Goal: Transaction & Acquisition: Book appointment/travel/reservation

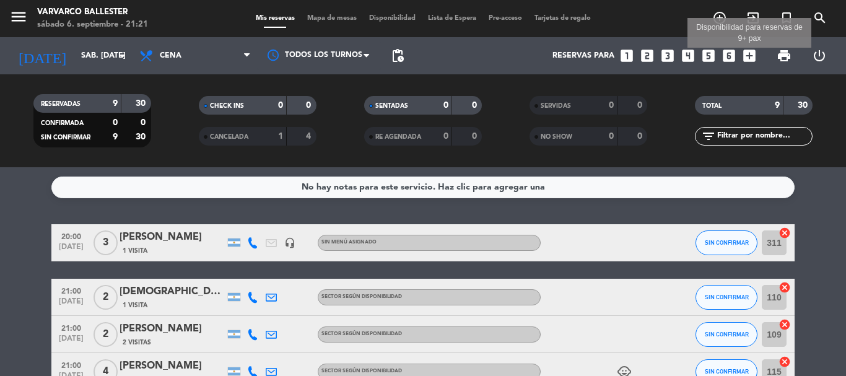
click at [743, 53] on icon "add_box" at bounding box center [750, 56] width 16 height 16
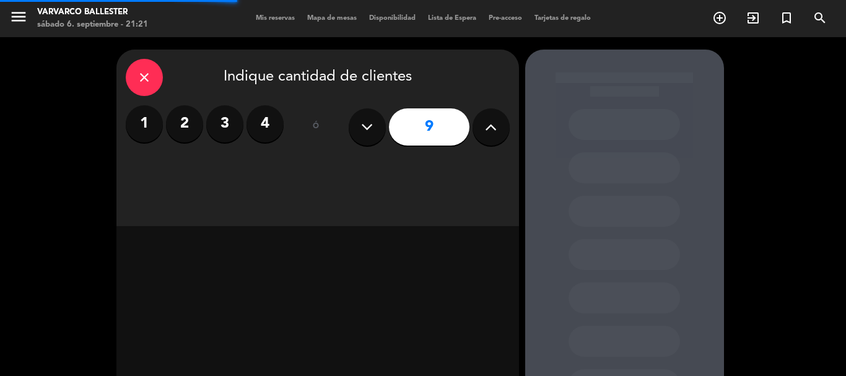
click at [487, 129] on icon at bounding box center [491, 127] width 12 height 19
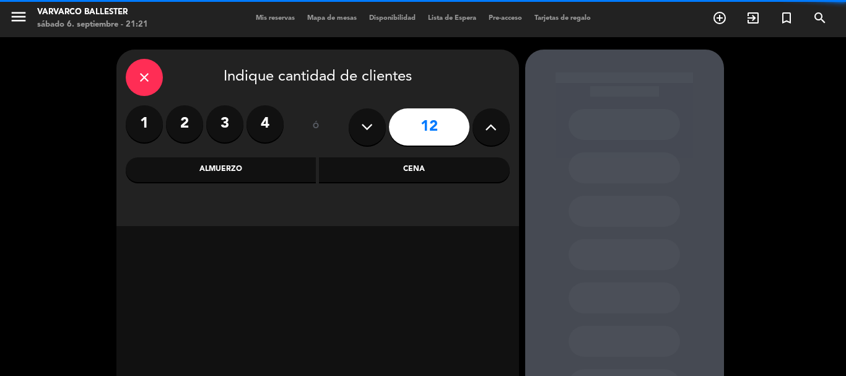
click at [487, 129] on icon at bounding box center [491, 127] width 12 height 19
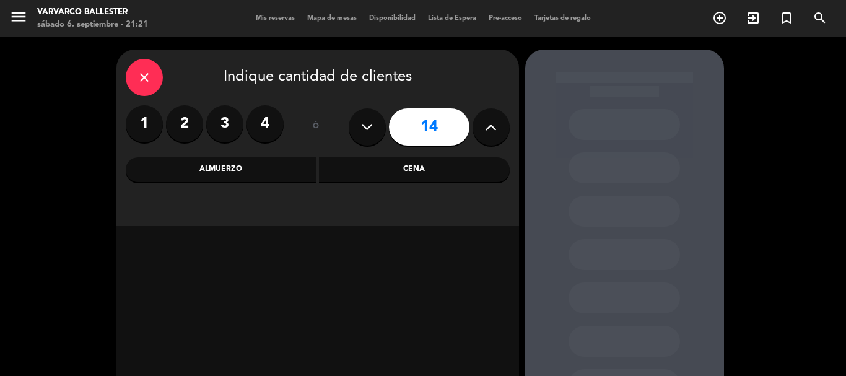
click at [487, 129] on icon at bounding box center [491, 127] width 12 height 19
click at [488, 130] on icon at bounding box center [491, 127] width 12 height 19
type input "18"
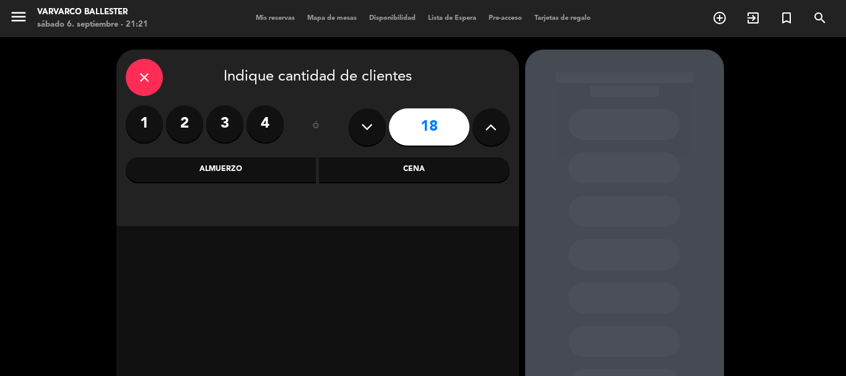
click at [447, 182] on div "Cena" at bounding box center [414, 169] width 191 height 25
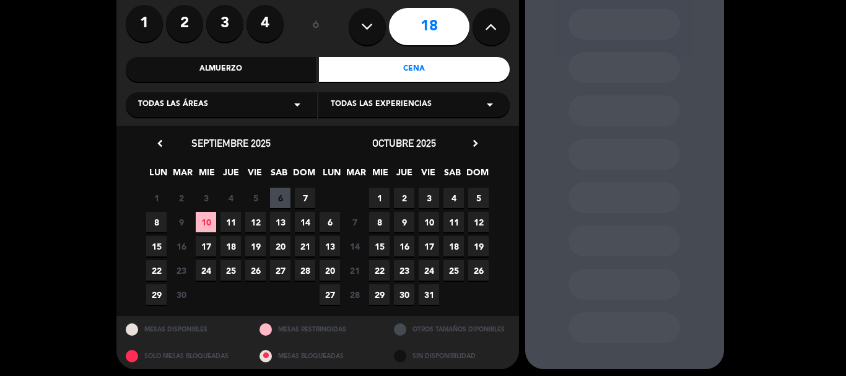
scroll to position [105, 0]
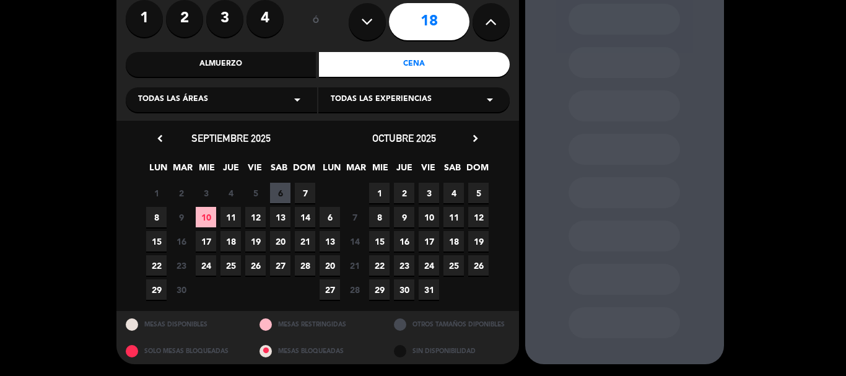
click at [242, 222] on div "8 9 Cerrado 10 11 12 13 14" at bounding box center [230, 217] width 173 height 24
click at [231, 219] on span "11" at bounding box center [231, 217] width 20 height 20
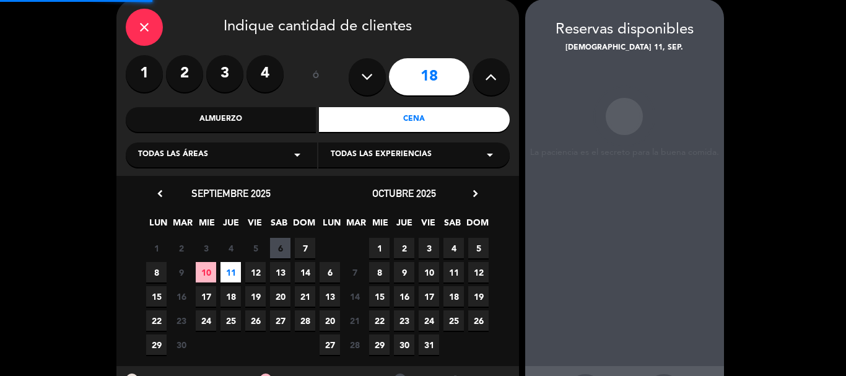
scroll to position [50, 0]
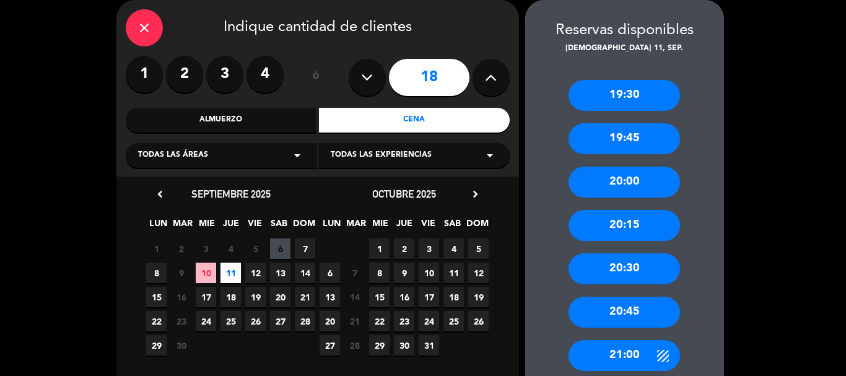
click at [656, 183] on div "20:00" at bounding box center [625, 182] width 112 height 31
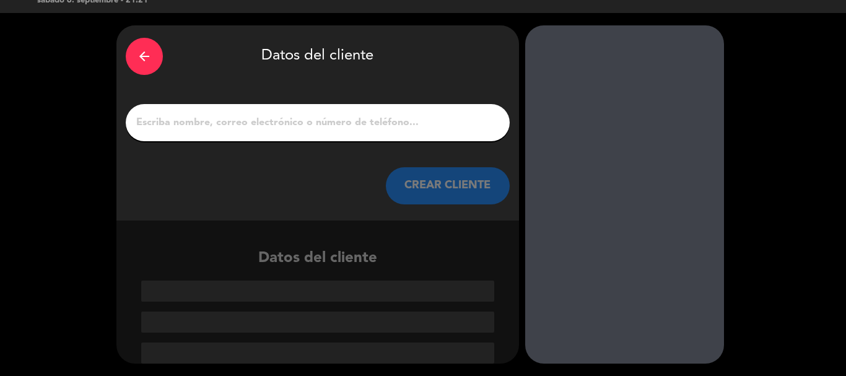
click at [375, 136] on div at bounding box center [318, 122] width 384 height 37
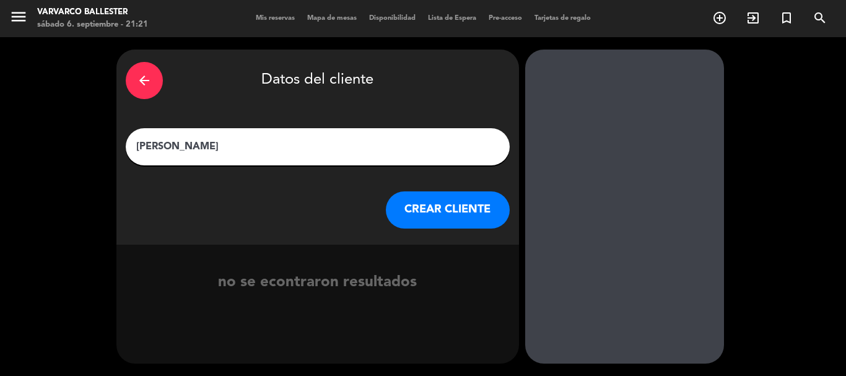
type input "[PERSON_NAME]"
click at [418, 198] on button "CREAR CLIENTE" at bounding box center [448, 209] width 124 height 37
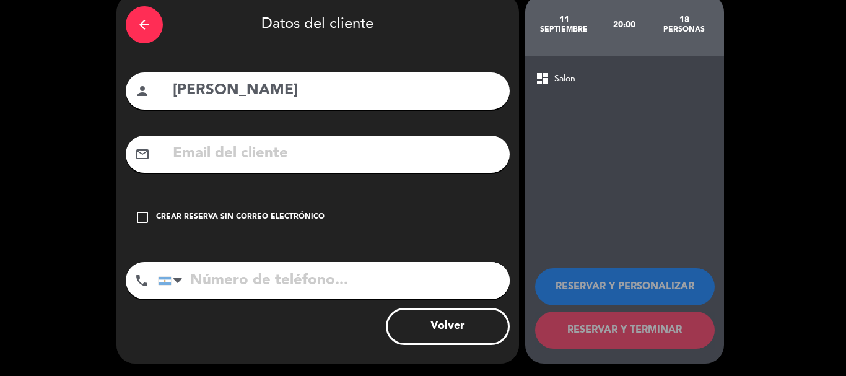
click at [413, 224] on div "check_box_outline_blank Crear reserva sin correo electrónico" at bounding box center [318, 217] width 384 height 37
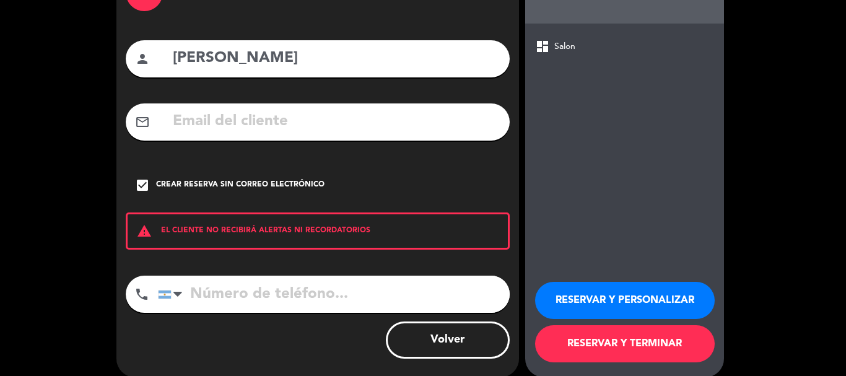
scroll to position [102, 0]
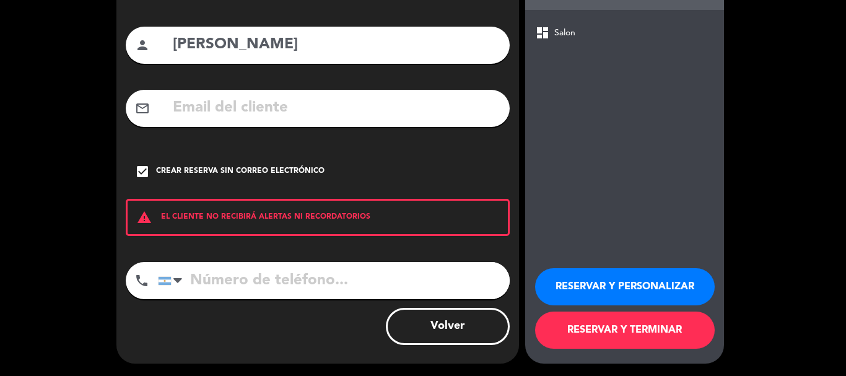
click at [407, 276] on input "tel" at bounding box center [334, 280] width 352 height 37
type input "1122449928"
drag, startPoint x: 626, startPoint y: 269, endPoint x: 625, endPoint y: 261, distance: 8.1
click at [626, 265] on div "RESERVAR Y PERSONALIZAR RESERVAR Y TERMINAR" at bounding box center [624, 302] width 179 height 121
click at [579, 289] on button "RESERVAR Y PERSONALIZAR" at bounding box center [625, 286] width 180 height 37
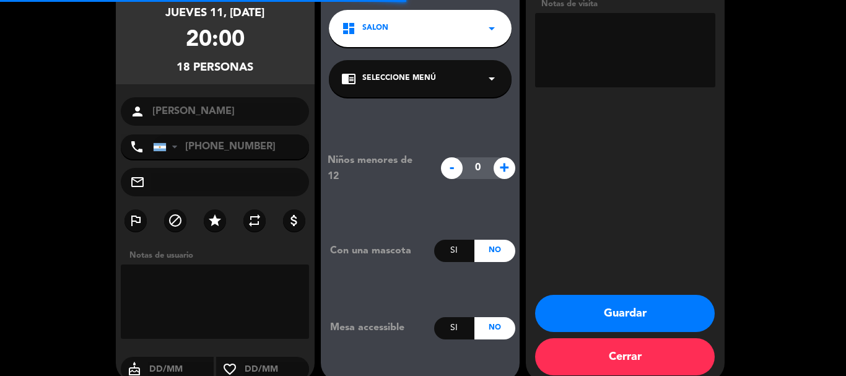
scroll to position [50, 0]
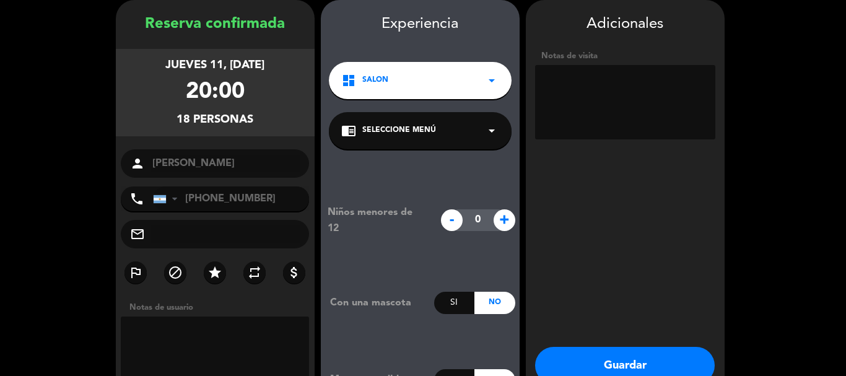
click at [619, 105] on textarea at bounding box center [625, 102] width 180 height 74
type textarea "20k seña"
click at [605, 361] on button "Guardar" at bounding box center [625, 365] width 180 height 37
